Goal: Transaction & Acquisition: Purchase product/service

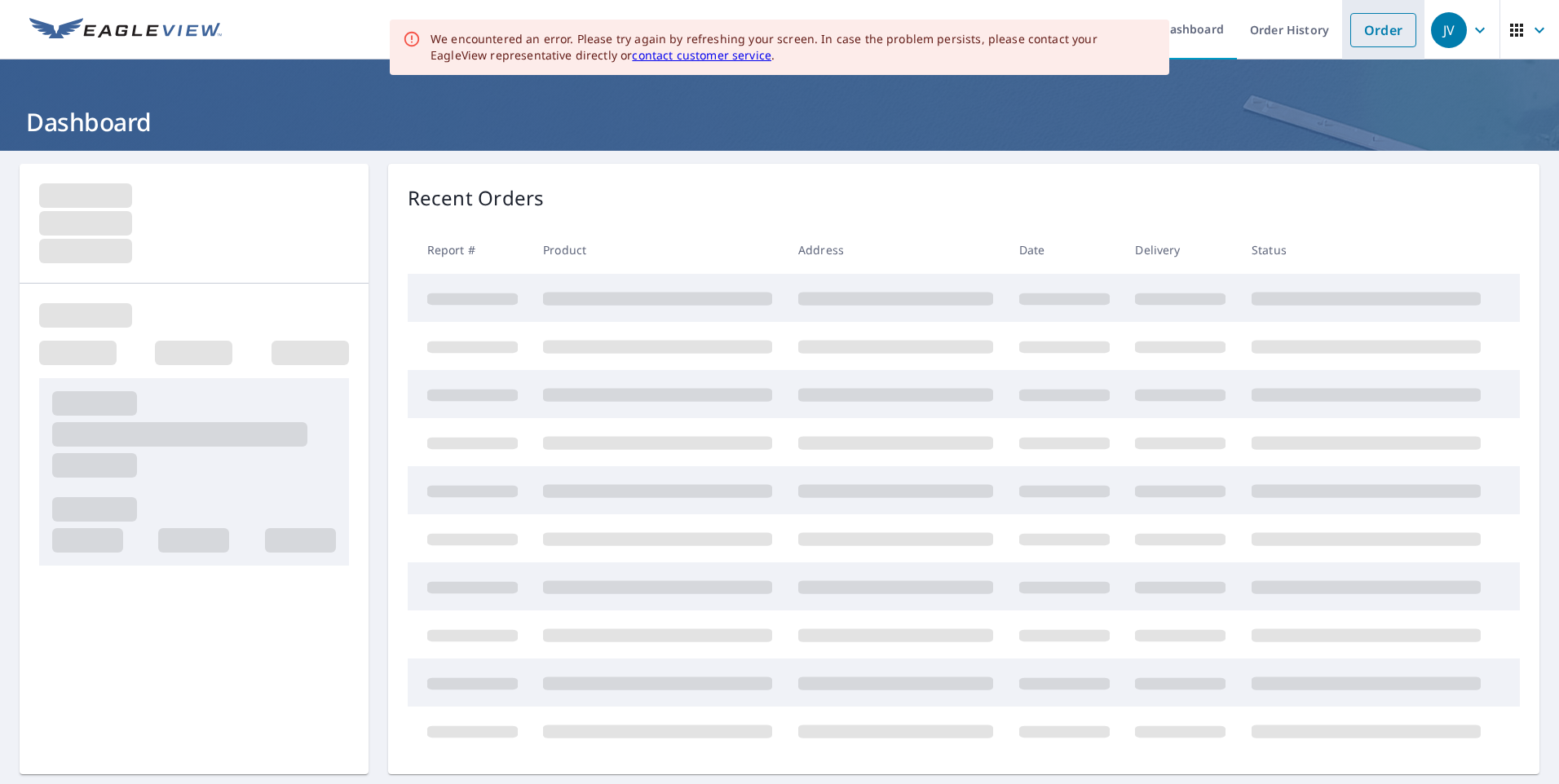
drag, startPoint x: 0, startPoint y: 0, endPoint x: 1367, endPoint y: 41, distance: 1367.6
click at [1366, 35] on link "Order" at bounding box center [1383, 30] width 66 height 34
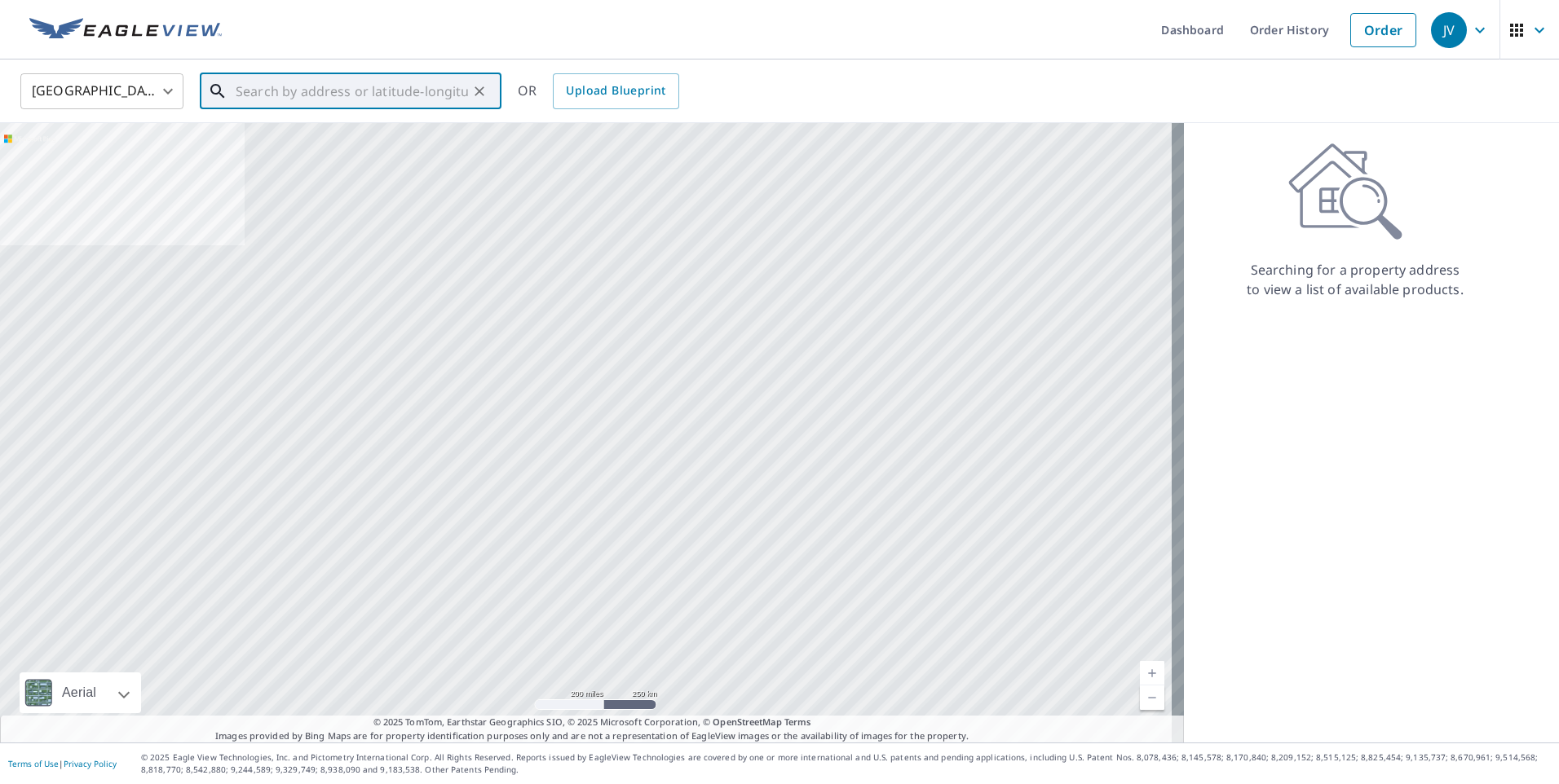
click at [325, 93] on input "text" at bounding box center [352, 91] width 233 height 45
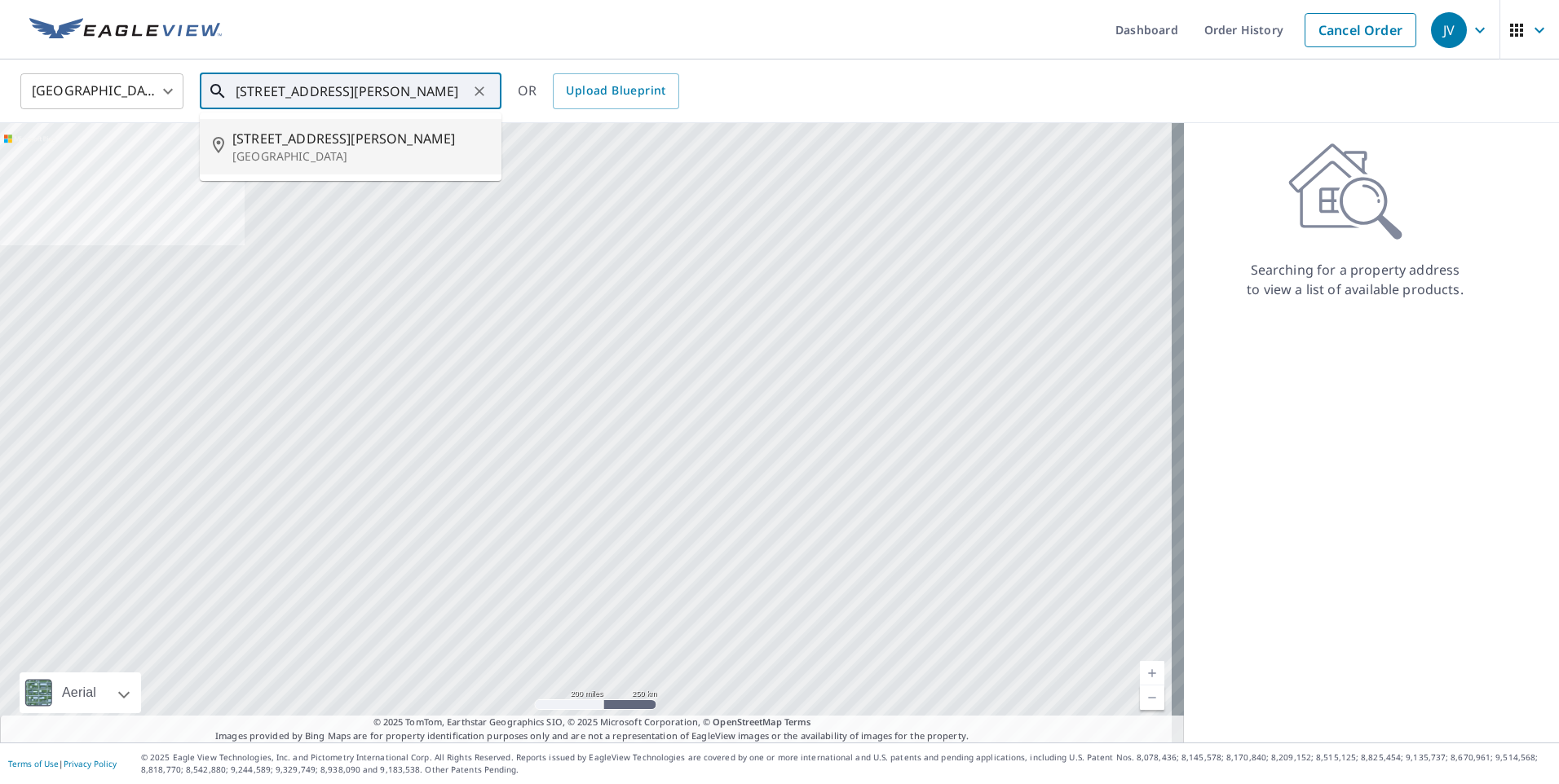
click at [325, 127] on li "[STREET_ADDRESS][PERSON_NAME]" at bounding box center [351, 146] width 301 height 55
type input "[STREET_ADDRESS][PERSON_NAME]"
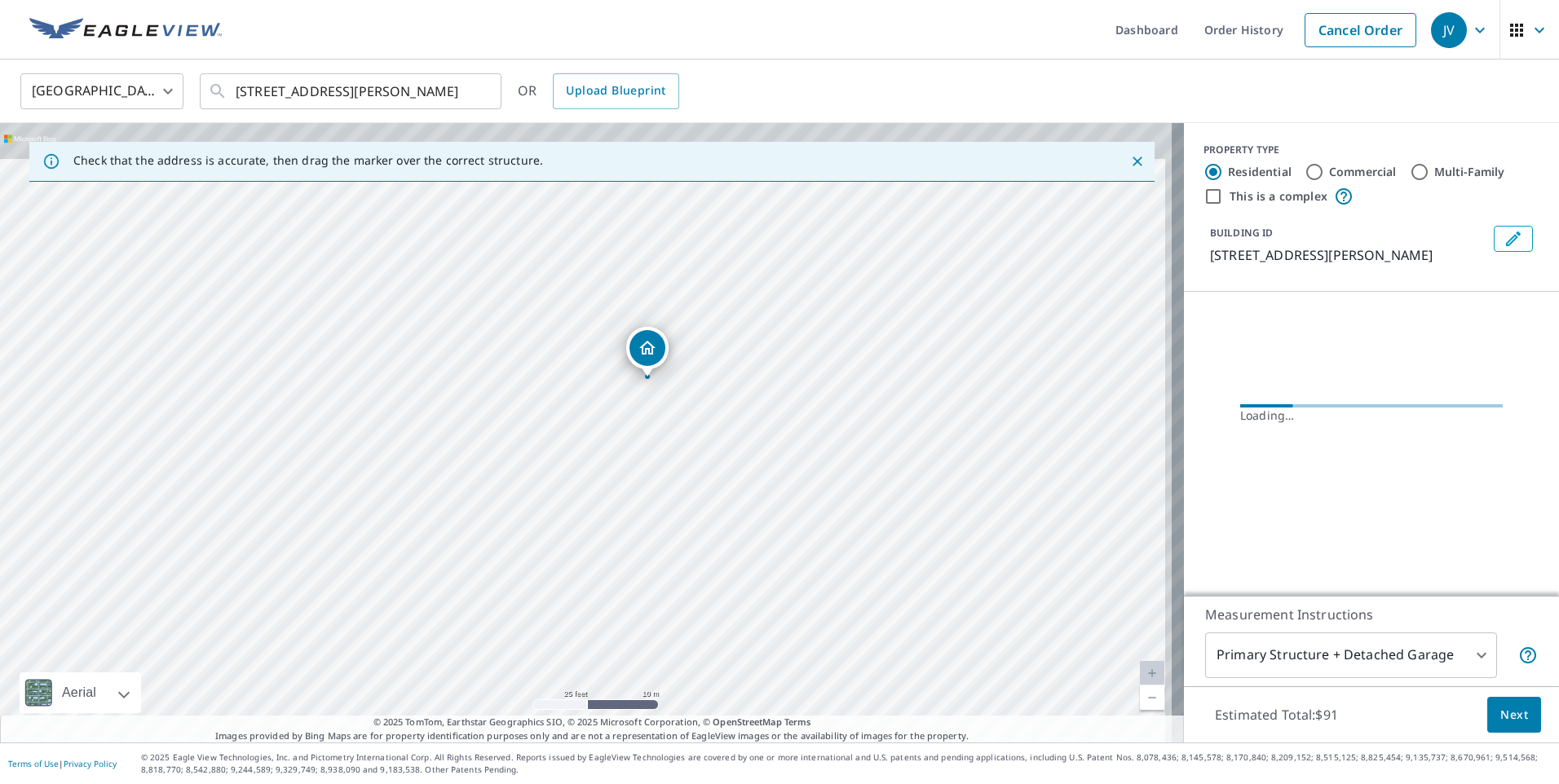
drag, startPoint x: 716, startPoint y: 337, endPoint x: 706, endPoint y: 456, distance: 119.4
click at [706, 456] on div "[STREET_ADDRESS][PERSON_NAME]" at bounding box center [591, 432] width 1183 height 619
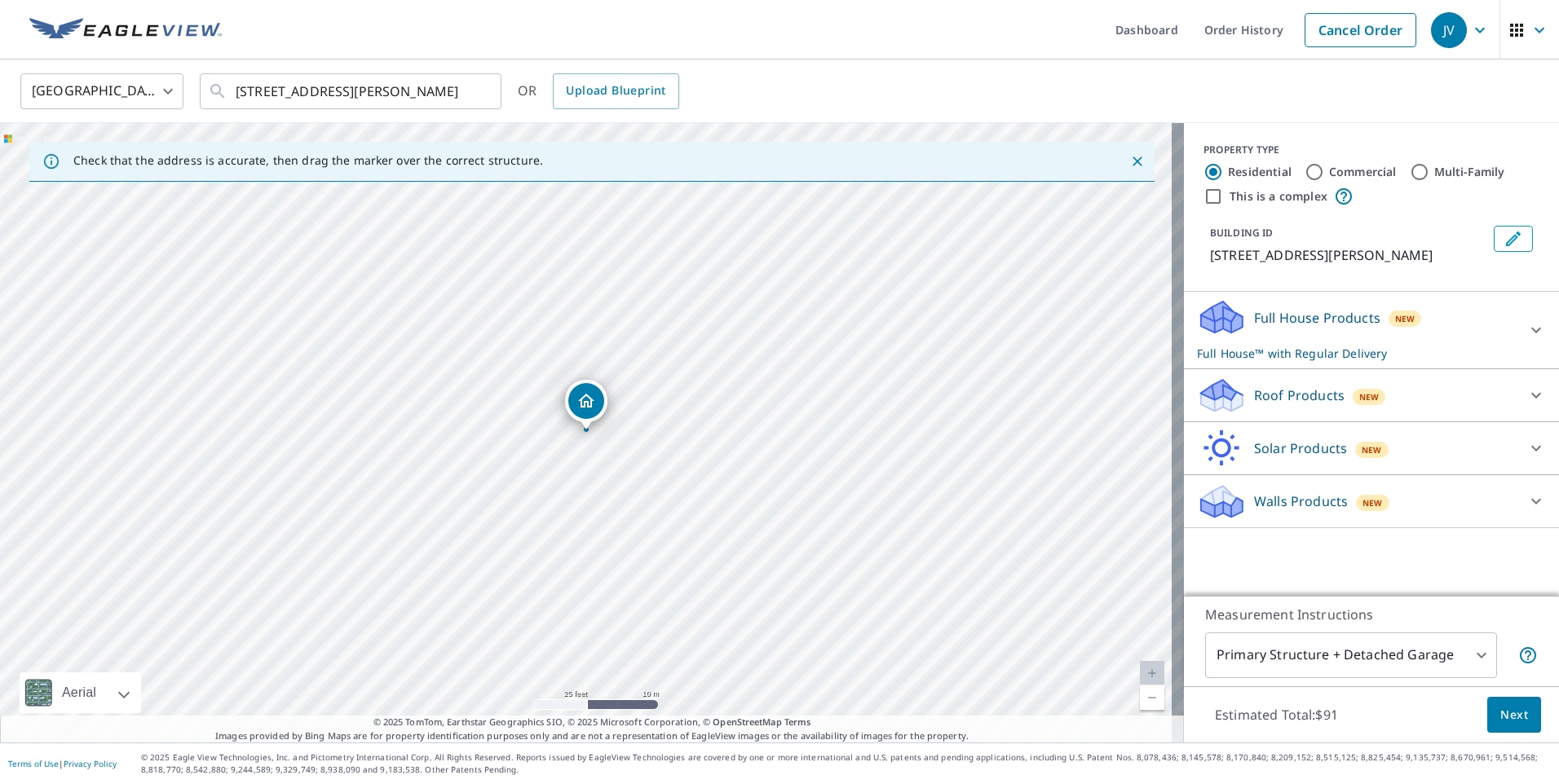
click at [1502, 331] on div "Full House Products New Full House™ with Regular Delivery" at bounding box center [1356, 330] width 320 height 64
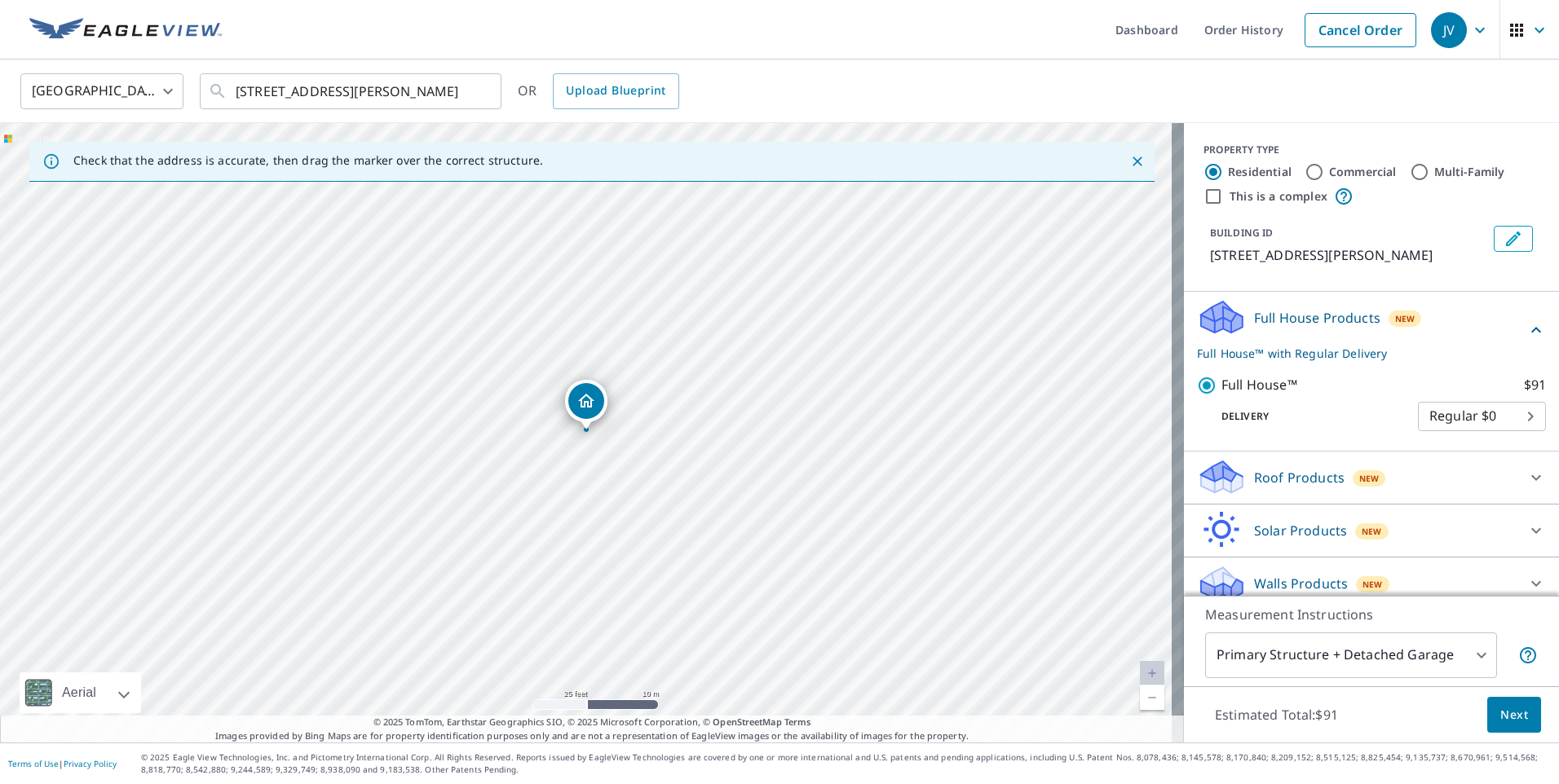
click at [1399, 476] on div "Roof Products New" at bounding box center [1356, 477] width 320 height 39
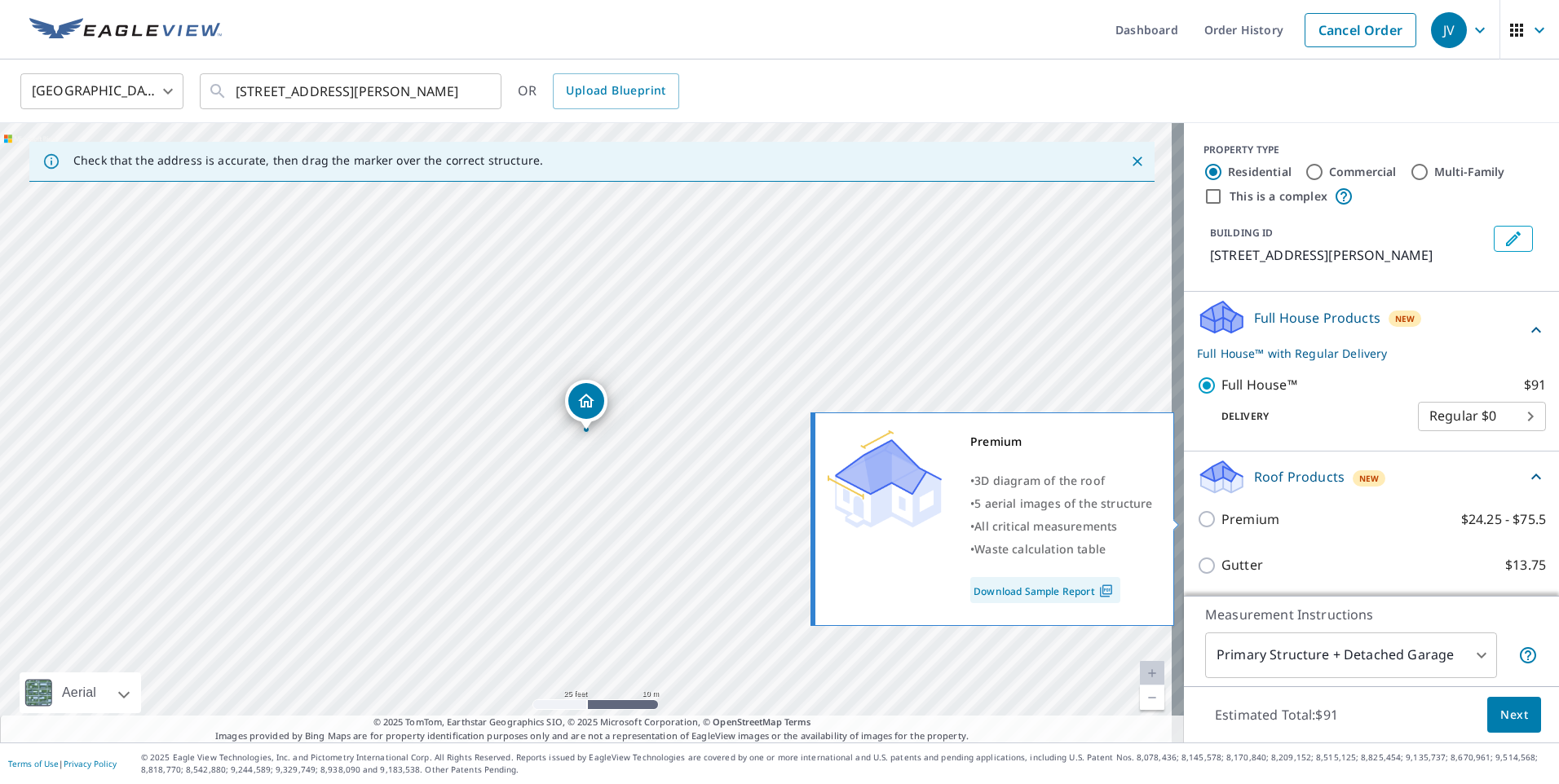
click at [1197, 518] on input "Premium $24.25 - $75.5" at bounding box center [1208, 518] width 24 height 19
checkbox input "true"
checkbox input "false"
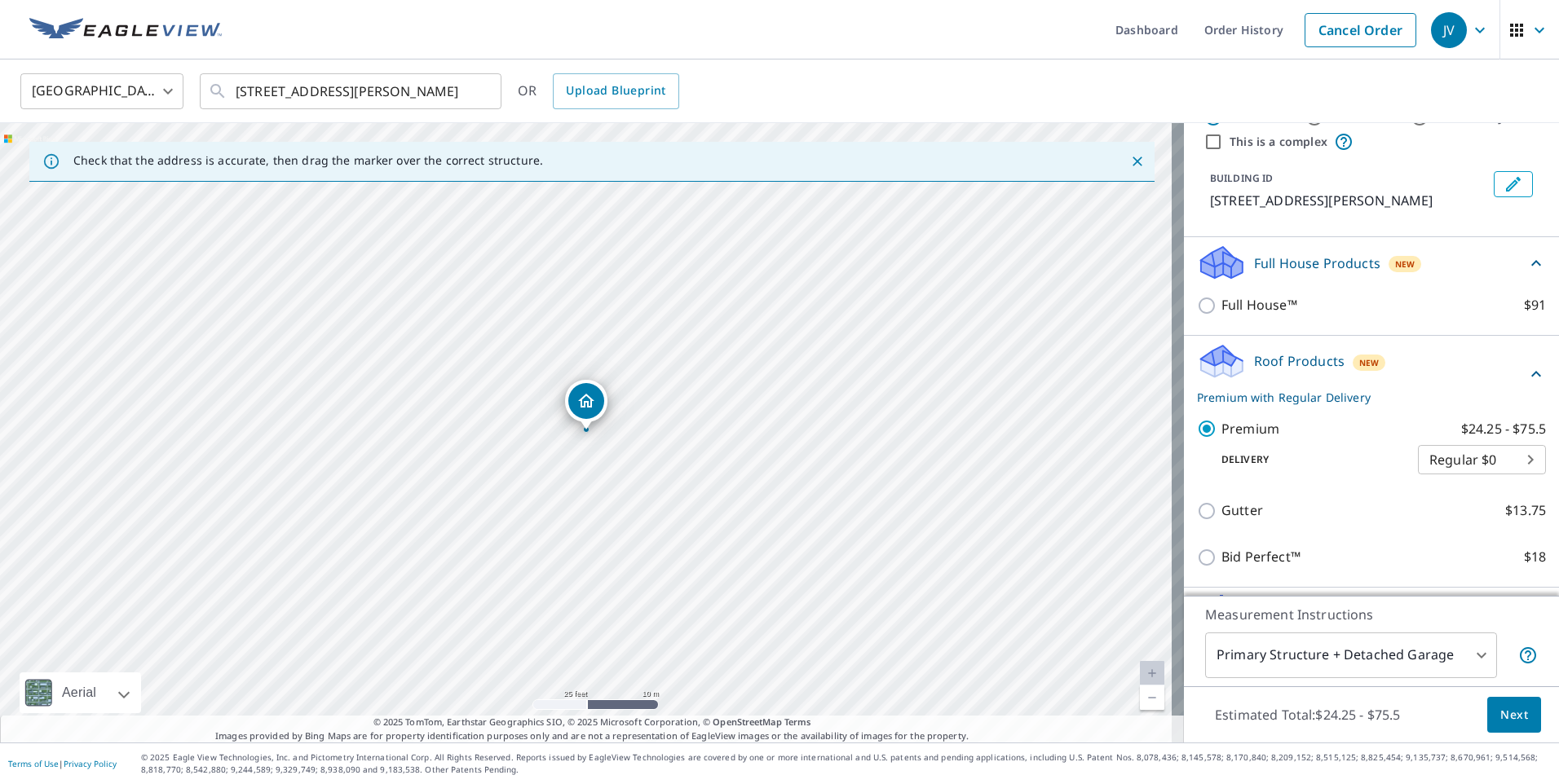
scroll to position [153, 0]
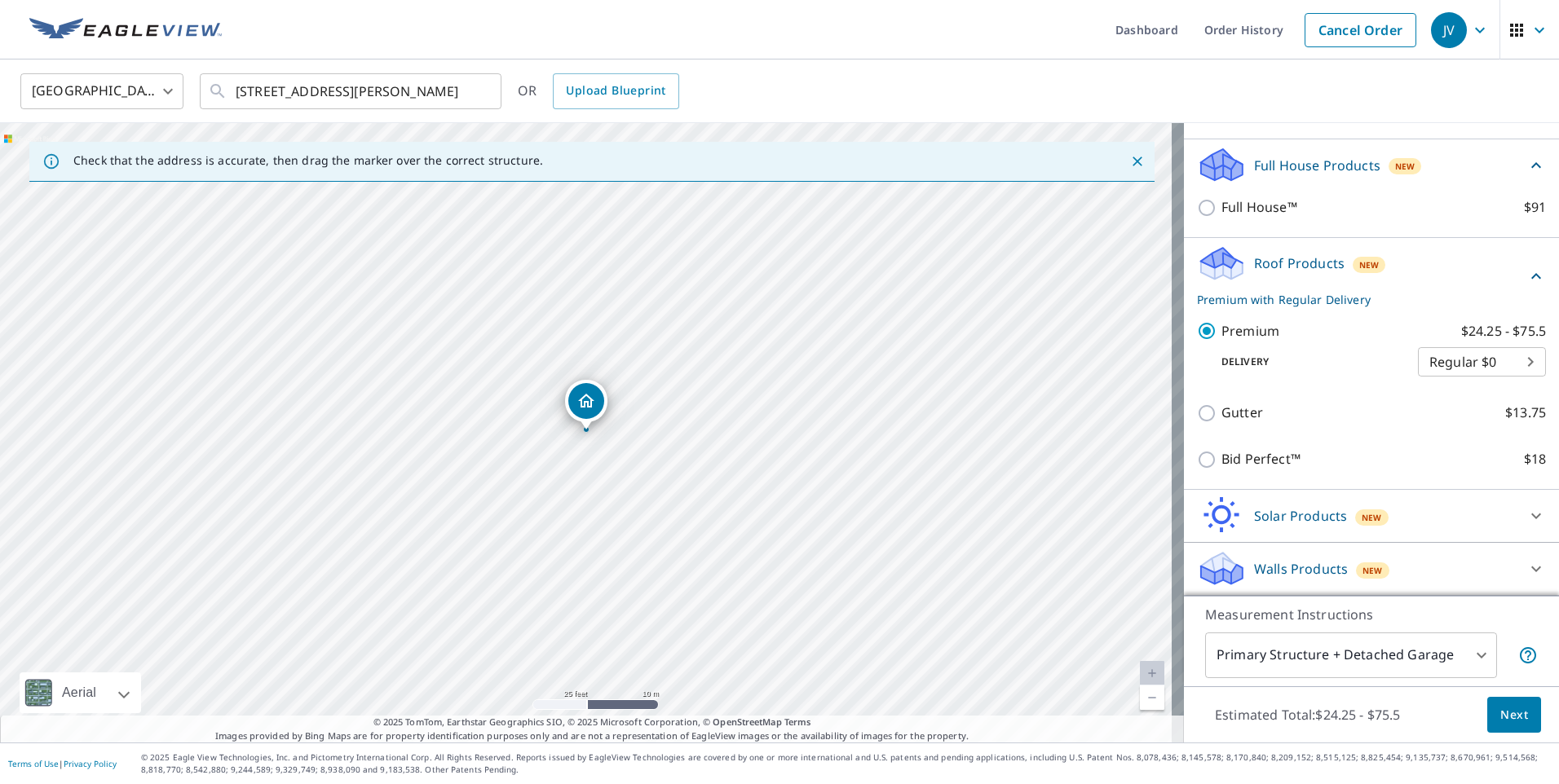
click at [1512, 719] on span "Next" at bounding box center [1514, 714] width 28 height 20
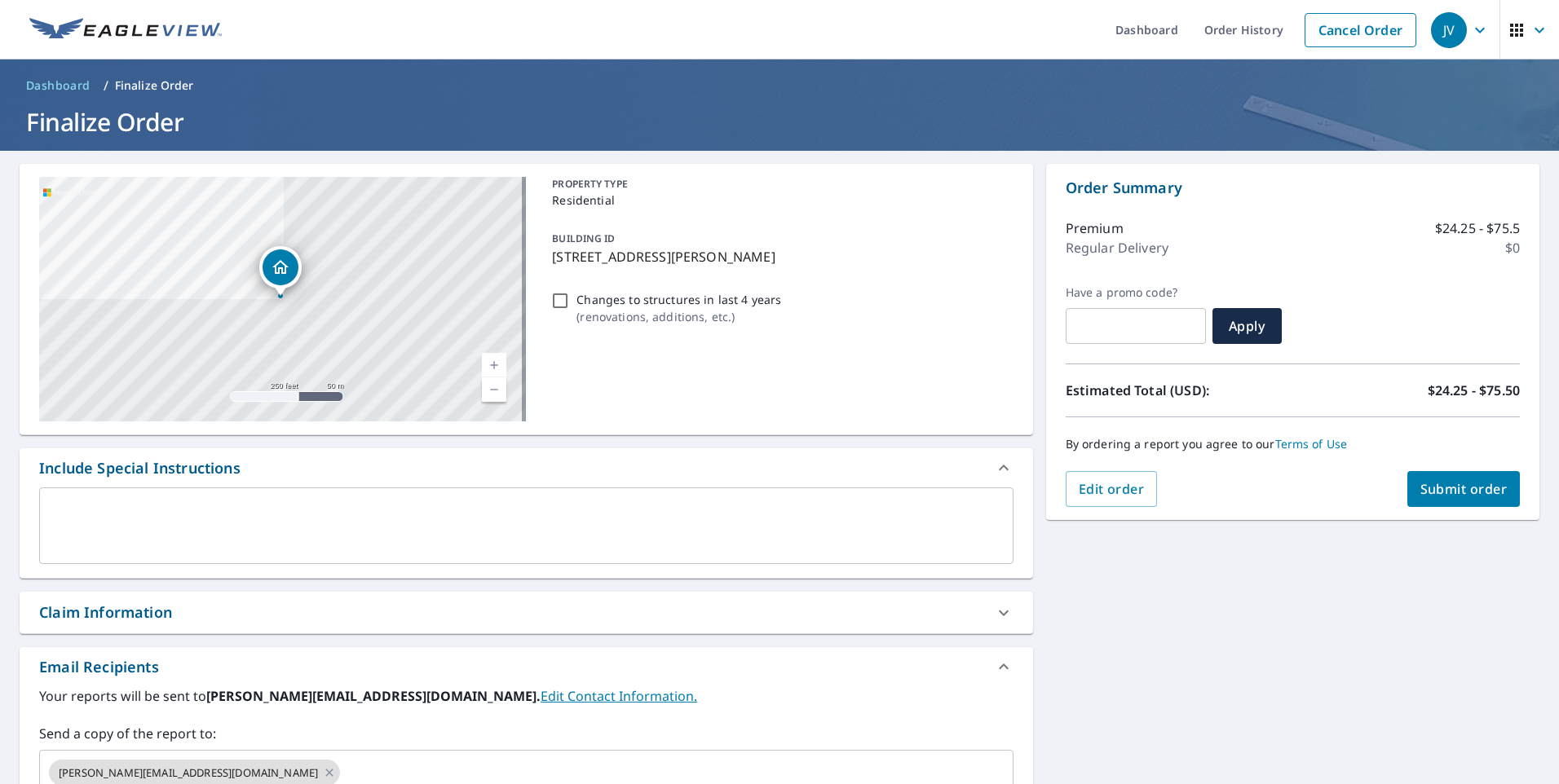
click at [1439, 488] on span "Submit order" at bounding box center [1463, 489] width 87 height 18
